Goal: Book appointment/travel/reservation

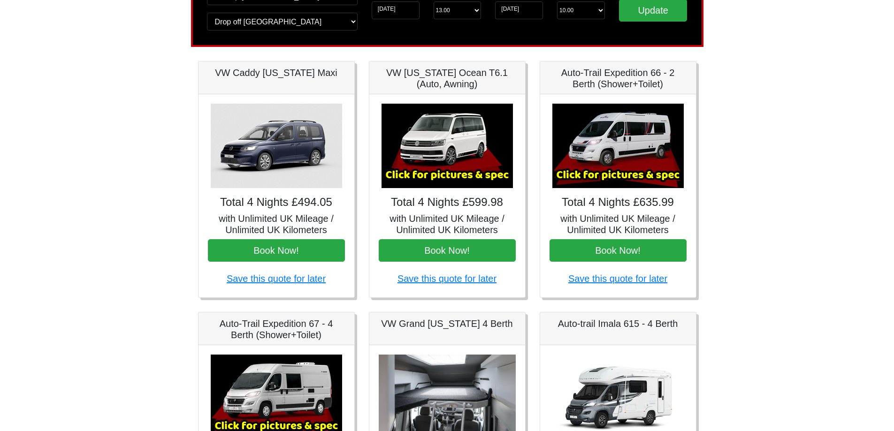
scroll to position [94, 0]
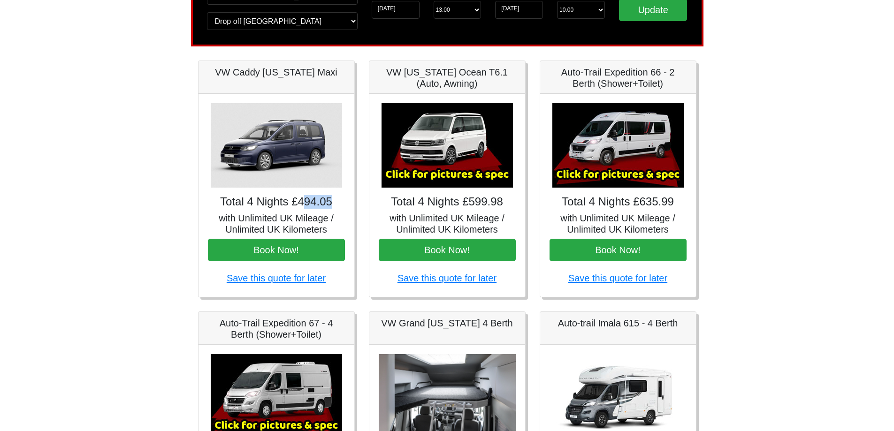
drag, startPoint x: 306, startPoint y: 205, endPoint x: 357, endPoint y: 206, distance: 51.1
click at [357, 206] on div "VW Caddy California Maxi Total 4 Nights £494.05 with Unlimited UK Mileage / Unl…" at bounding box center [276, 179] width 171 height 237
drag, startPoint x: 469, startPoint y: 201, endPoint x: 503, endPoint y: 201, distance: 34.7
click at [503, 201] on h4 "Total 4 Nights £599.98" at bounding box center [447, 202] width 137 height 14
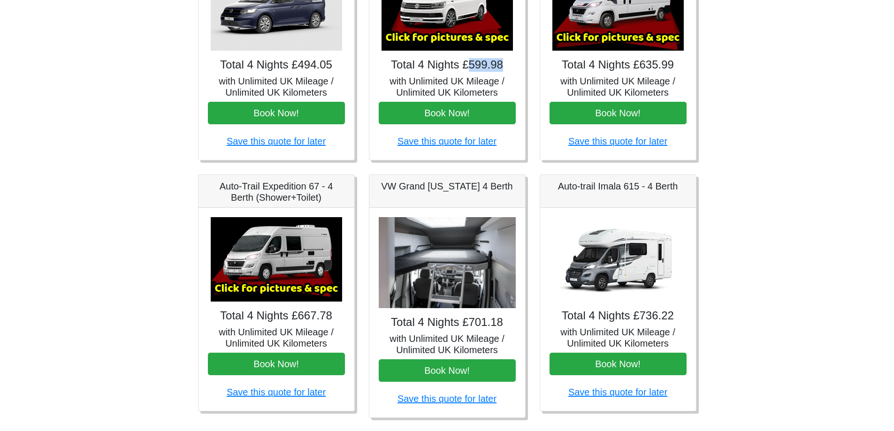
scroll to position [235, 0]
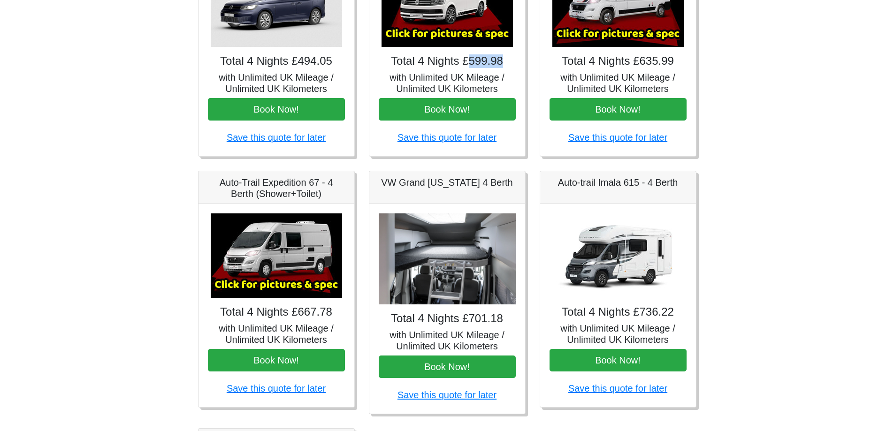
click at [299, 236] on img at bounding box center [276, 255] width 131 height 84
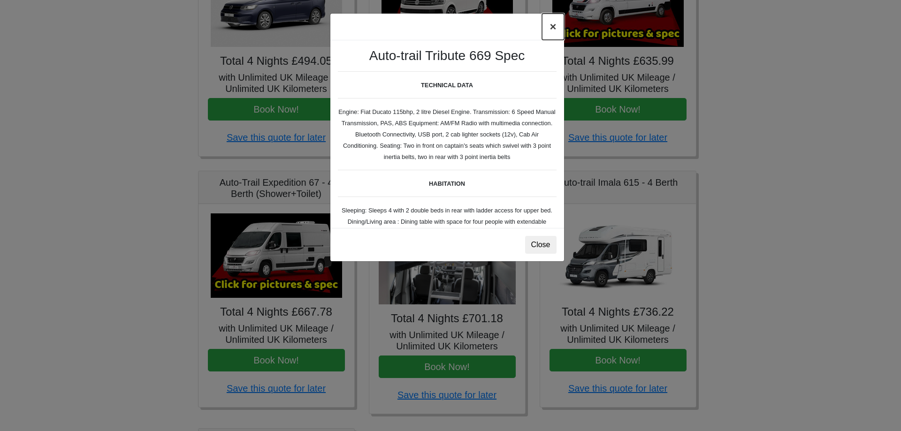
click at [547, 28] on button "×" at bounding box center [553, 27] width 22 height 26
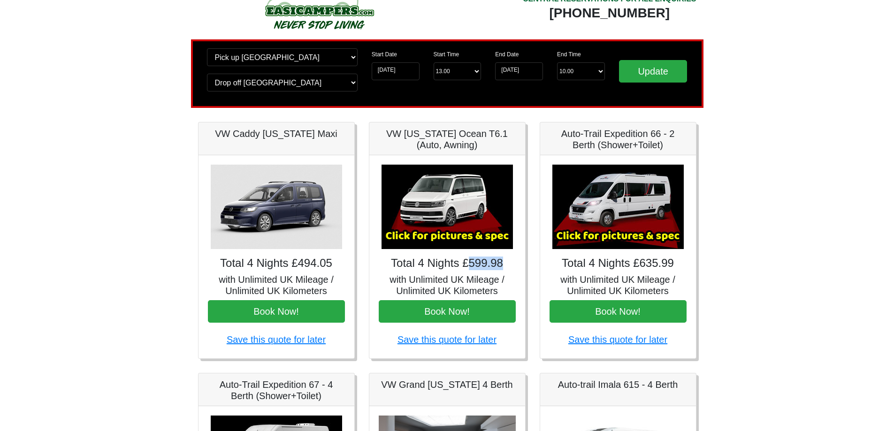
scroll to position [47, 0]
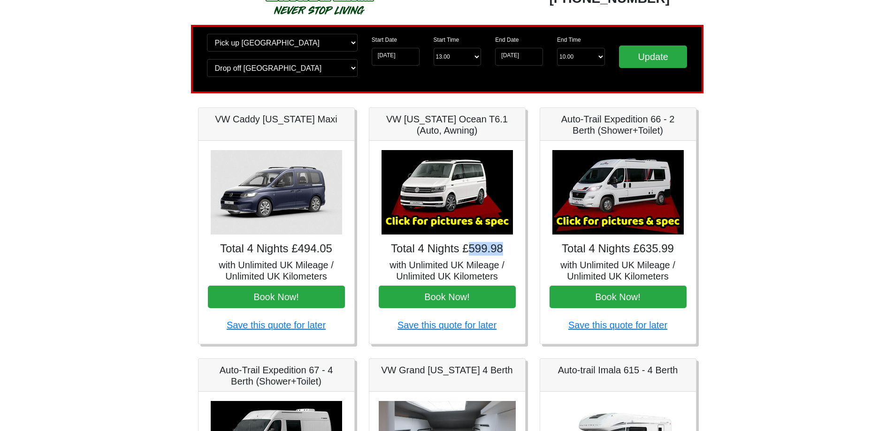
click at [453, 178] on img at bounding box center [446, 192] width 131 height 84
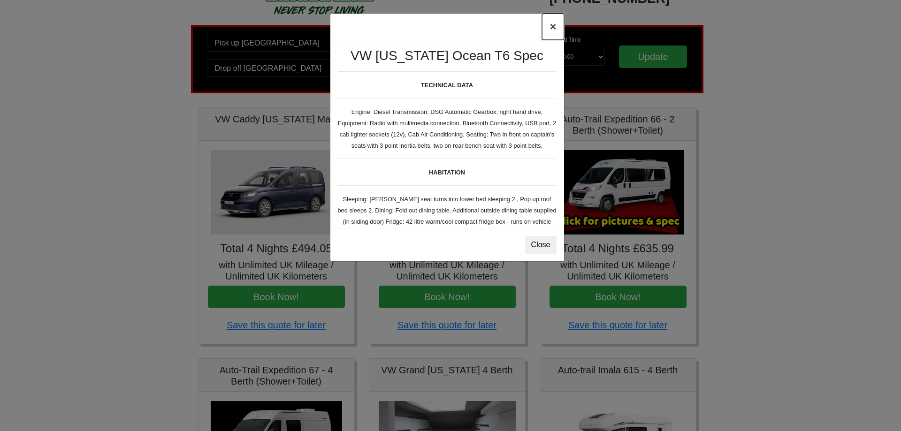
click at [553, 29] on button "×" at bounding box center [553, 27] width 22 height 26
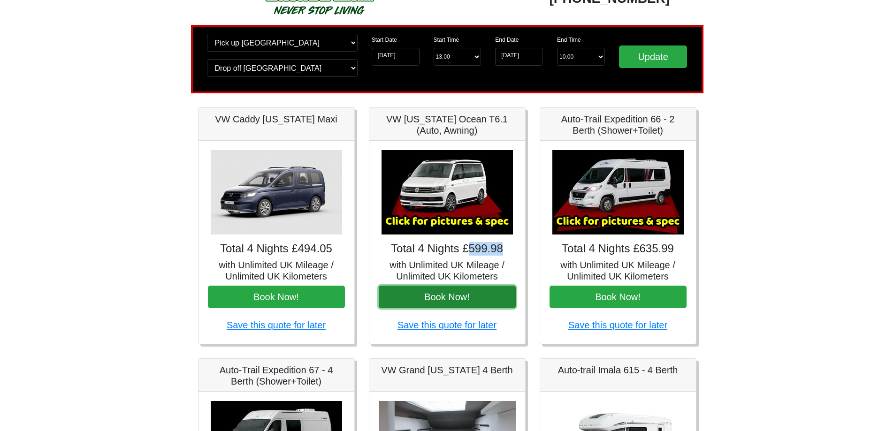
click at [460, 302] on button "Book Now!" at bounding box center [447, 297] width 137 height 23
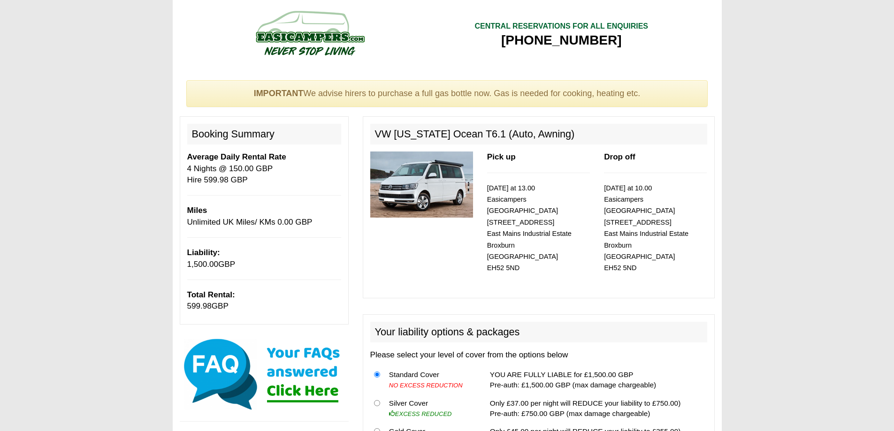
click at [411, 192] on img at bounding box center [421, 185] width 103 height 66
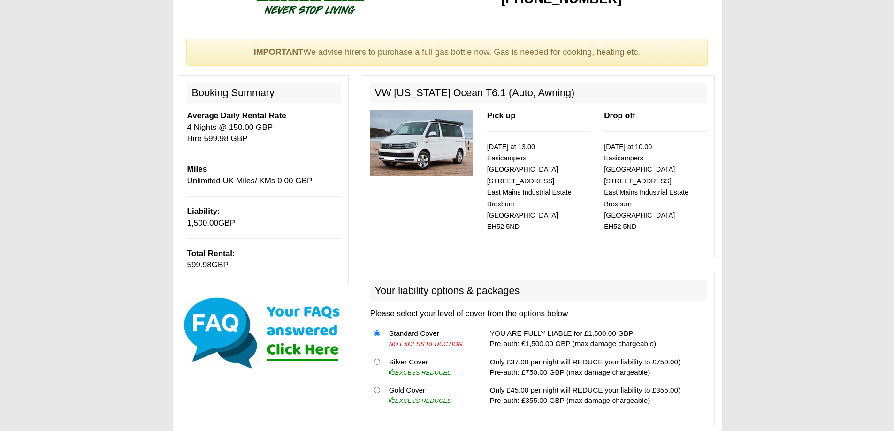
scroll to position [94, 0]
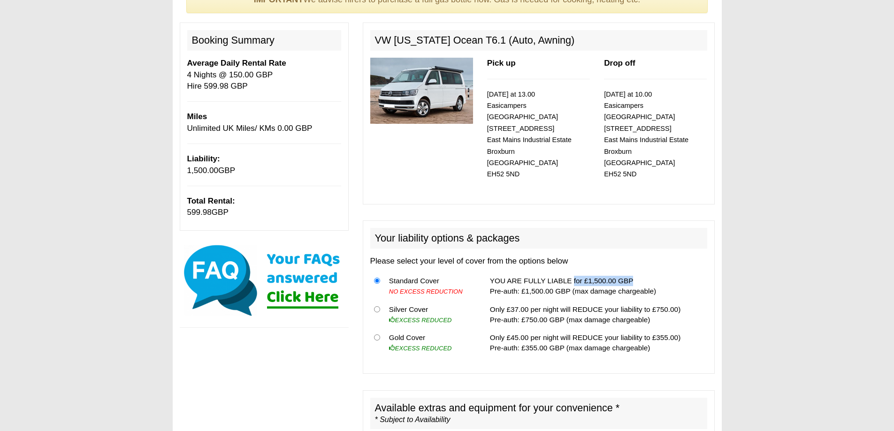
drag, startPoint x: 588, startPoint y: 269, endPoint x: 628, endPoint y: 270, distance: 39.4
click at [628, 272] on td "YOU ARE FULLY LIABLE for £1,500.00 GBP Pre-auth: £1,500.00 GBP (max damage char…" at bounding box center [596, 286] width 221 height 29
drag, startPoint x: 647, startPoint y: 297, endPoint x: 672, endPoint y: 298, distance: 24.9
click at [672, 300] on td "Only £37.00 per night will REDUCE your liability to £750.00) Pre-auth: £750.00 …" at bounding box center [596, 314] width 221 height 29
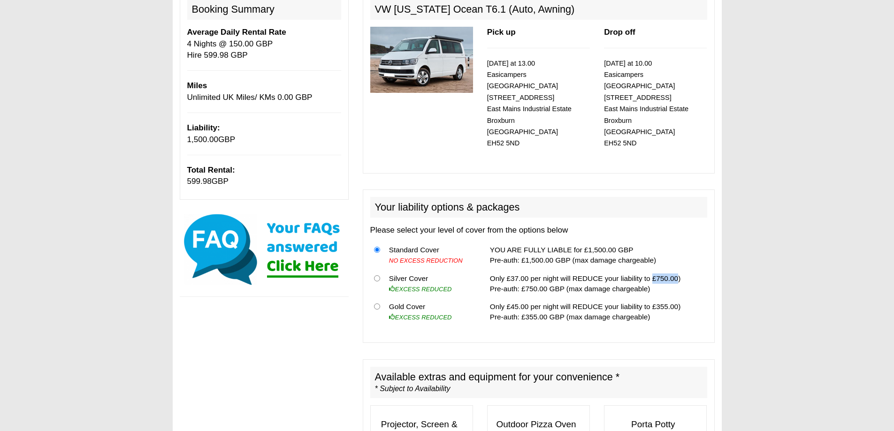
scroll to position [141, 0]
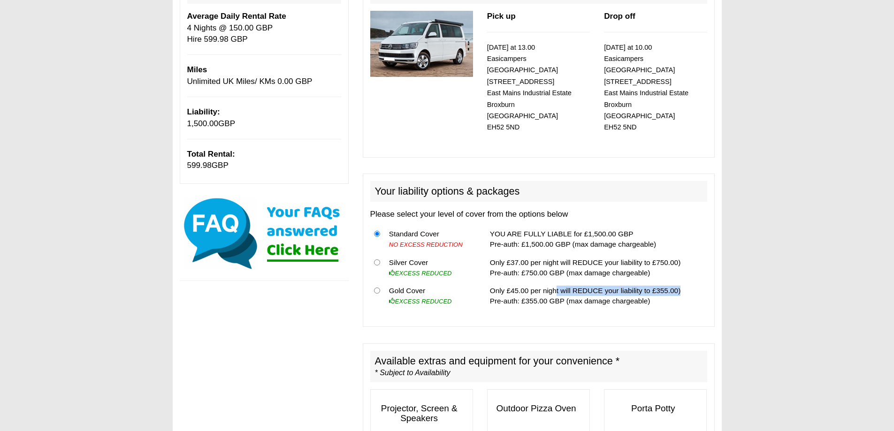
drag, startPoint x: 551, startPoint y: 283, endPoint x: 675, endPoint y: 277, distance: 124.0
click at [675, 282] on td "Only £45.00 per night will REDUCE your liability to £355.00) Pre-auth: £355.00 …" at bounding box center [596, 296] width 221 height 28
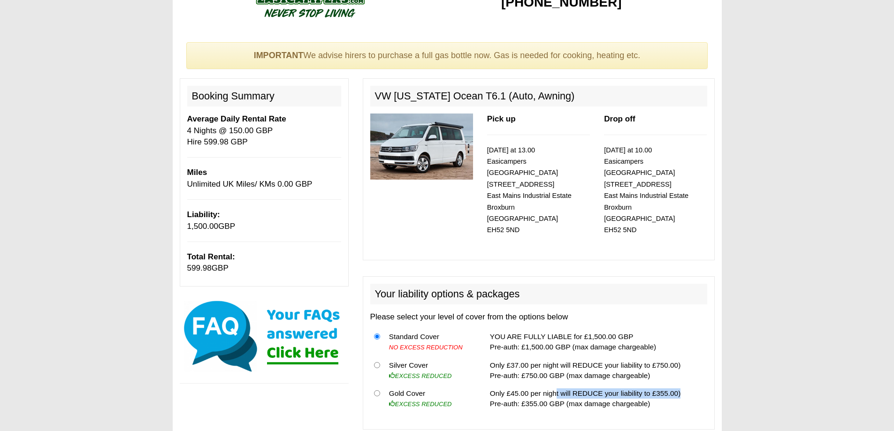
scroll to position [0, 0]
